Goal: Navigation & Orientation: Find specific page/section

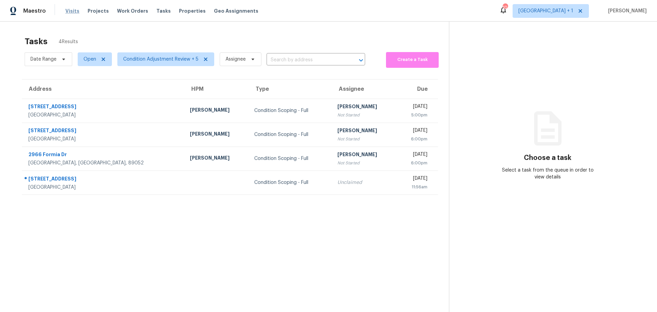
click at [72, 8] on span "Visits" at bounding box center [72, 11] width 14 height 7
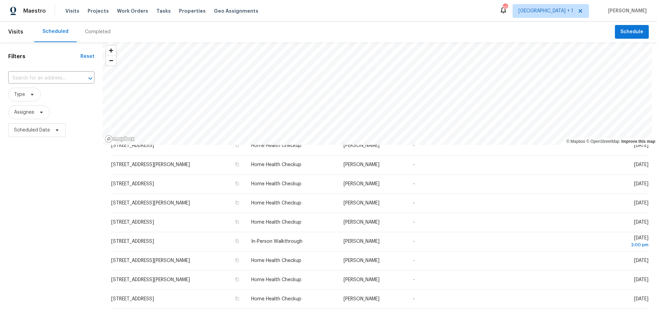
scroll to position [103, 0]
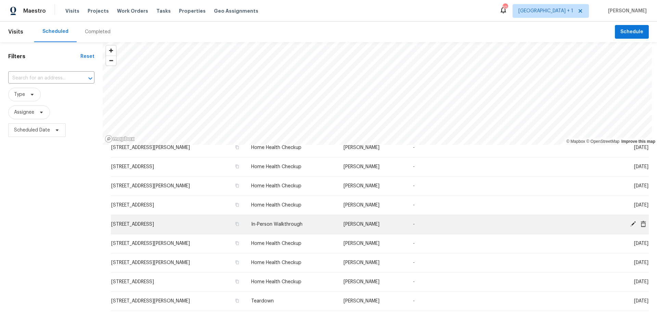
click at [154, 225] on span "12243 Loggeta Way, Las Vegas, NV 89141" at bounding box center [132, 224] width 43 height 5
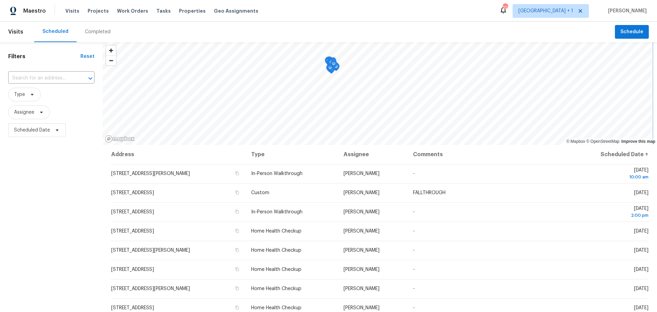
click at [309, 11] on div "Maestro Visits Projects Work Orders Tasks Properties Geo Assignments 10 Las Veg…" at bounding box center [328, 156] width 657 height 312
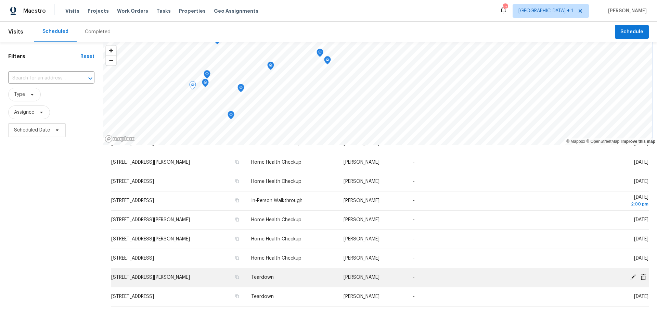
scroll to position [137, 0]
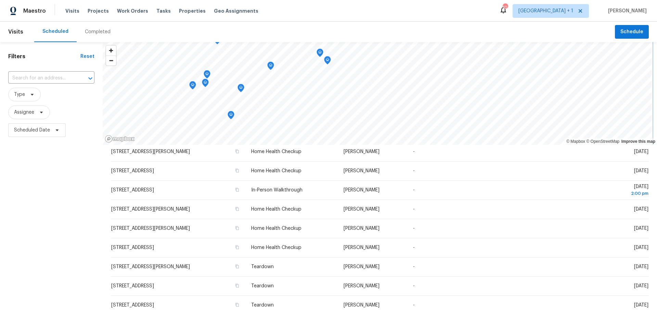
click at [231, 115] on icon "Map marker" at bounding box center [231, 115] width 1 height 1
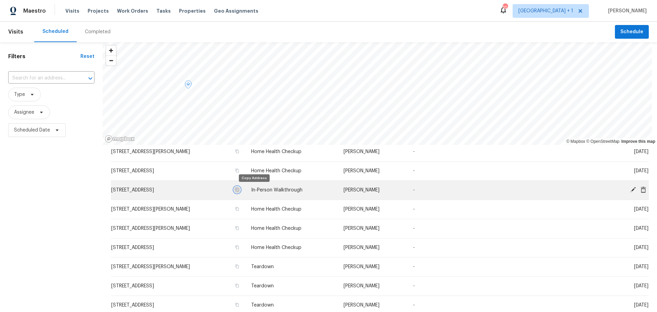
click at [239, 190] on icon "button" at bounding box center [237, 190] width 4 height 4
